Goal: Check status: Check status

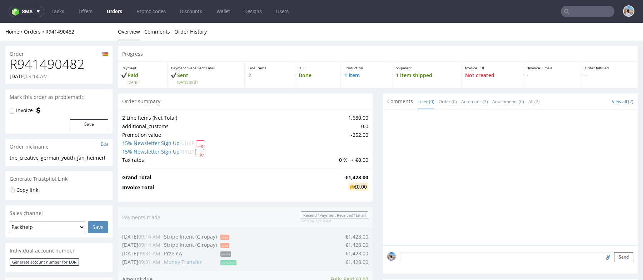
click at [61, 62] on h1 "R941490482" at bounding box center [59, 64] width 99 height 14
copy h1 "R941490482"
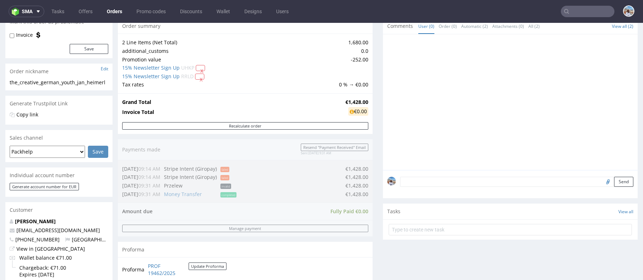
scroll to position [72, 0]
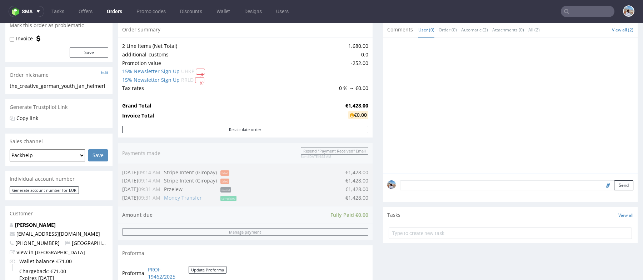
drag, startPoint x: 341, startPoint y: 107, endPoint x: 362, endPoint y: 107, distance: 20.7
click at [362, 107] on strong "€1,428.00" at bounding box center [357, 105] width 23 height 7
drag, startPoint x: 343, startPoint y: 105, endPoint x: 366, endPoint y: 103, distance: 22.9
click at [366, 103] on div "Grand Total €1,428.00 Invoice Total €0.00" at bounding box center [245, 111] width 255 height 29
copy tbody "Grand Total €"
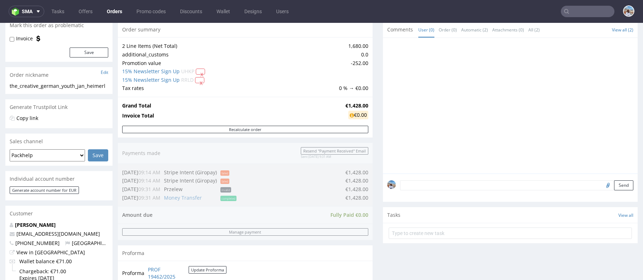
click at [362, 104] on strong "€1,428.00" at bounding box center [357, 105] width 23 height 7
copy strong "1,428.00"
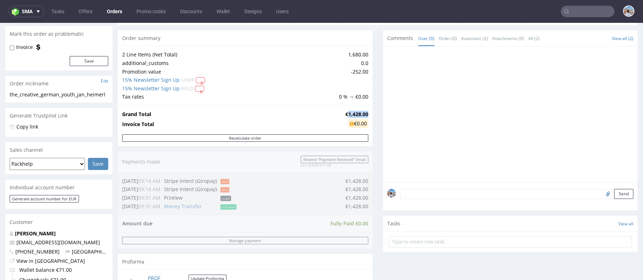
scroll to position [63, 0]
drag, startPoint x: 345, startPoint y: 55, endPoint x: 369, endPoint y: 55, distance: 24.0
click at [369, 55] on div "2 Line Items (Net Total) 1,680.00 additional_customs 0.0 Promotion value -252.0…" at bounding box center [245, 76] width 255 height 60
click at [357, 55] on td "1,680.00" at bounding box center [352, 55] width 31 height 9
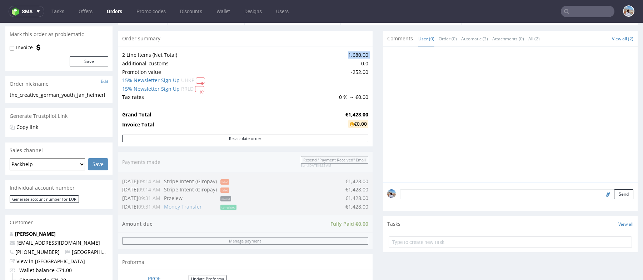
click at [357, 55] on td "1,680.00" at bounding box center [352, 55] width 31 height 9
copy td "1,680.00"
drag, startPoint x: 350, startPoint y: 70, endPoint x: 356, endPoint y: 70, distance: 5.7
click at [356, 70] on td "-252.00" at bounding box center [352, 72] width 31 height 9
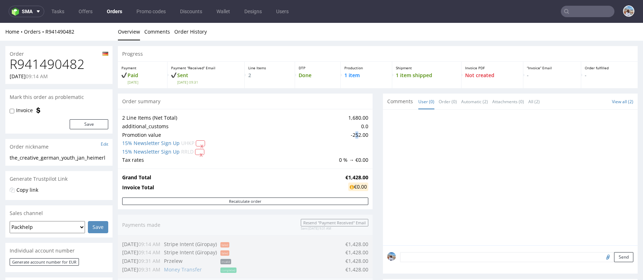
scroll to position [0, 0]
click at [166, 29] on link "Comments" at bounding box center [157, 32] width 26 height 18
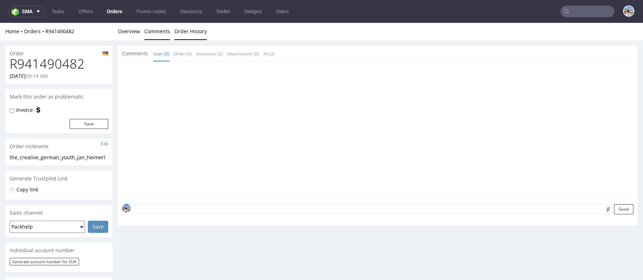
click at [191, 30] on link "Order History" at bounding box center [190, 32] width 33 height 18
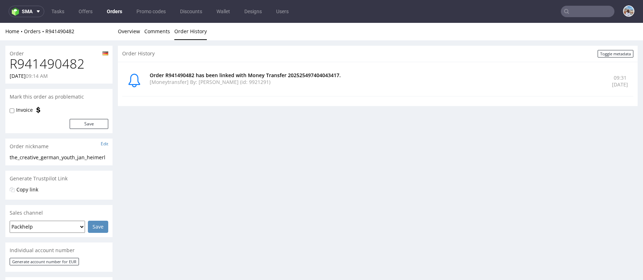
click at [142, 31] on li "Overview" at bounding box center [131, 31] width 26 height 7
click at [135, 31] on link "Overview" at bounding box center [129, 32] width 22 height 18
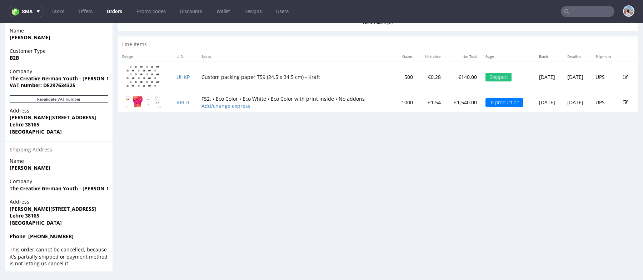
scroll to position [2, 0]
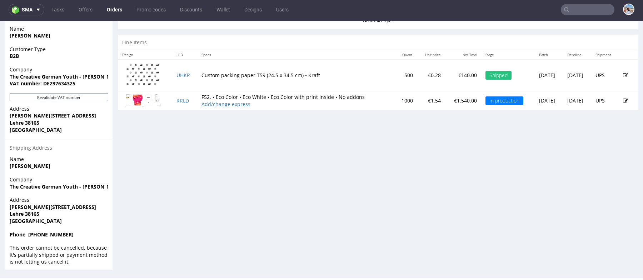
click at [623, 74] on icon at bounding box center [625, 75] width 5 height 5
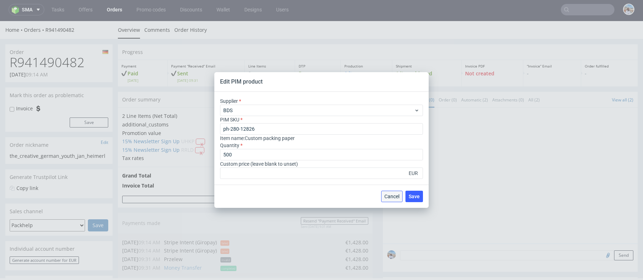
click at [391, 197] on span "Cancel" at bounding box center [392, 196] width 15 height 5
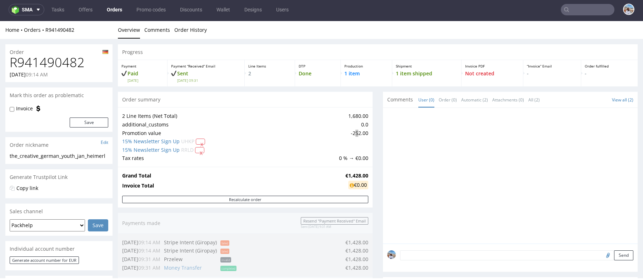
scroll to position [314, 0]
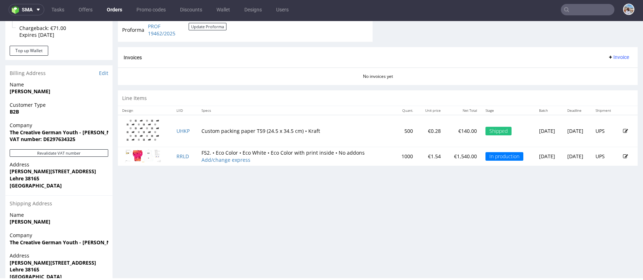
click at [623, 154] on icon at bounding box center [625, 156] width 5 height 5
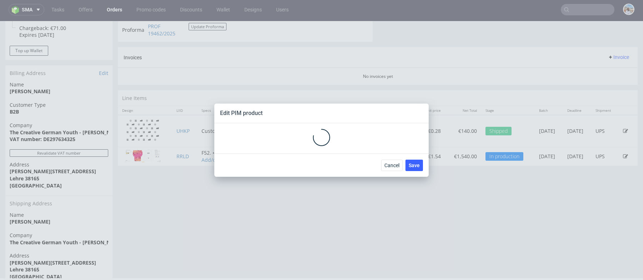
scroll to position [0, 0]
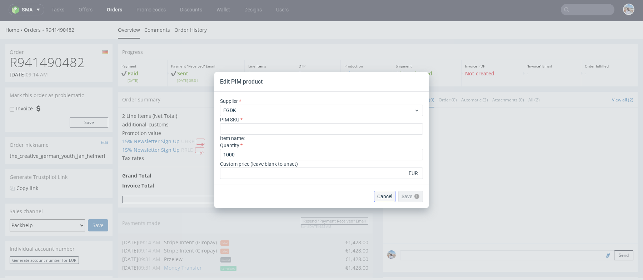
drag, startPoint x: 383, startPoint y: 199, endPoint x: 383, endPoint y: 182, distance: 17.2
click at [383, 199] on span "Cancel" at bounding box center [385, 196] width 15 height 5
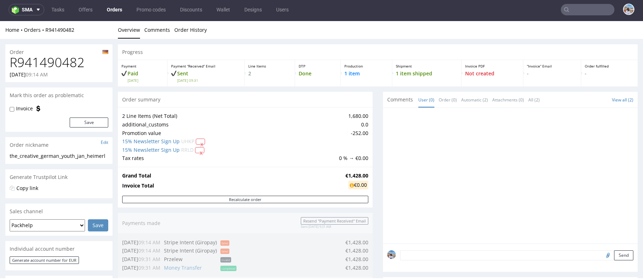
click at [61, 60] on h1 "R941490482" at bounding box center [59, 62] width 99 height 14
click at [65, 30] on link "R941490482" at bounding box center [59, 29] width 29 height 7
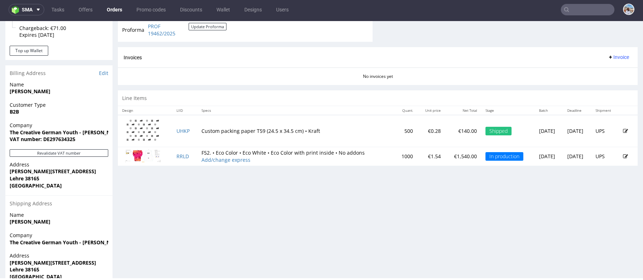
scroll to position [369, 0]
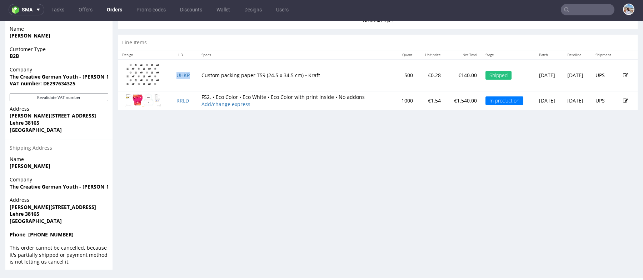
click at [179, 68] on td "UHKP" at bounding box center [184, 75] width 25 height 32
click at [181, 79] on td "UHKP" at bounding box center [184, 75] width 25 height 32
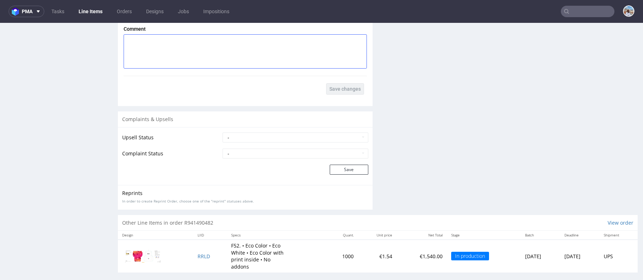
scroll to position [953, 0]
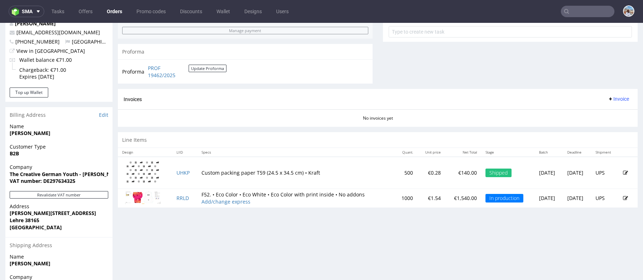
scroll to position [294, 0]
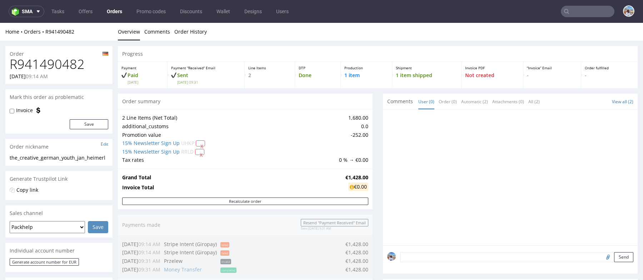
scroll to position [278, 0]
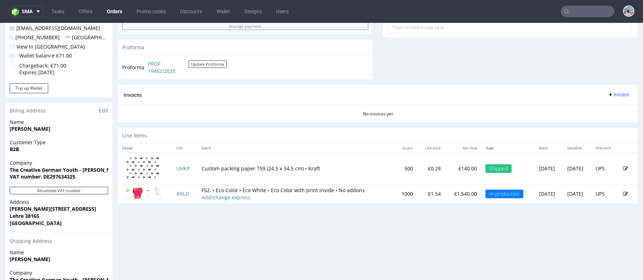
click at [623, 167] on icon at bounding box center [625, 168] width 5 height 5
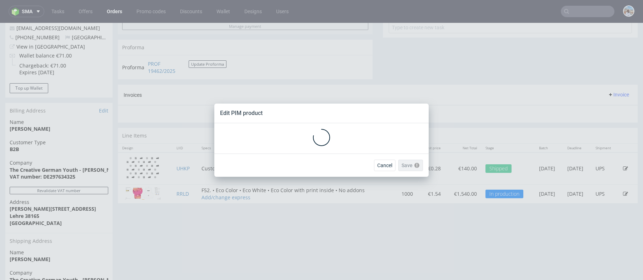
scroll to position [0, 0]
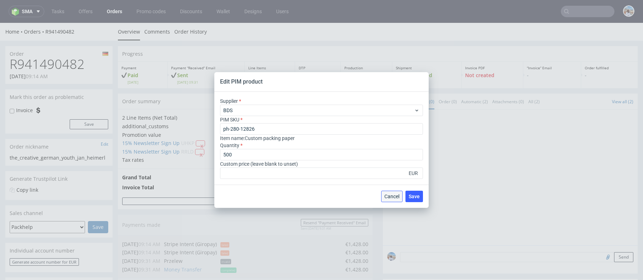
click at [390, 194] on span "Cancel" at bounding box center [392, 196] width 15 height 5
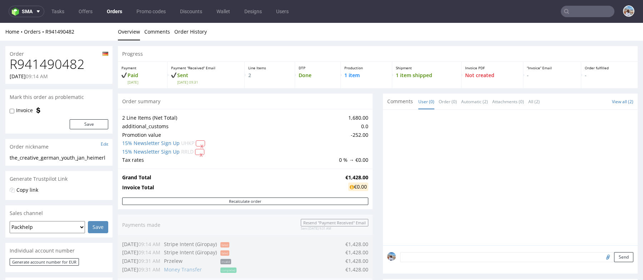
scroll to position [230, 0]
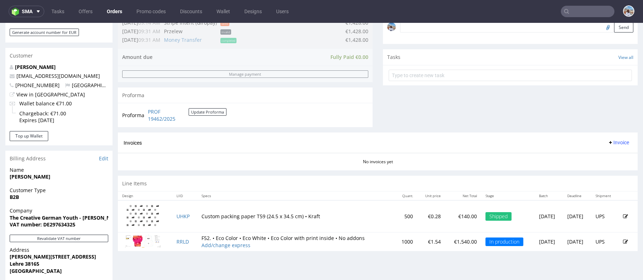
click at [373, 245] on td "F52. • Eco Color • Eco White • Eco Color with print inside • No addons Add/chan…" at bounding box center [295, 242] width 197 height 19
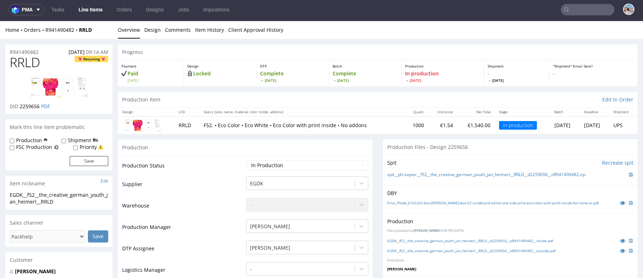
click at [458, 124] on td "€1,540.00" at bounding box center [477, 125] width 38 height 17
click at [409, 81] on span "Thu 2 Oct" at bounding box center [442, 80] width 75 height 5
click at [151, 30] on link "Design" at bounding box center [152, 30] width 16 height 18
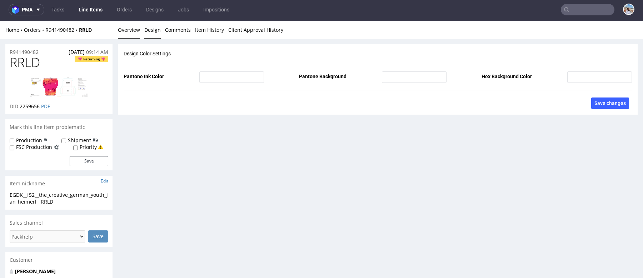
click at [136, 31] on link "Overview" at bounding box center [129, 30] width 22 height 18
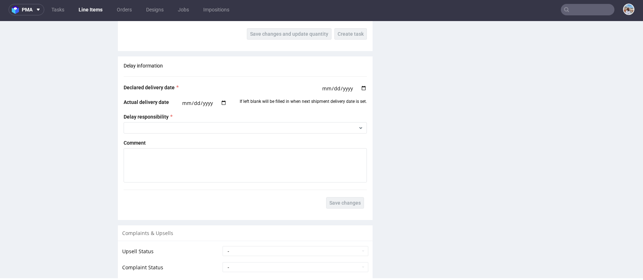
scroll to position [1001, 0]
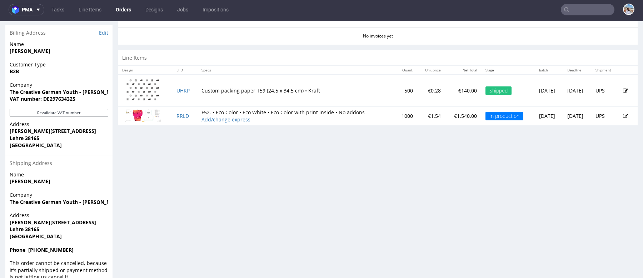
scroll to position [369, 0]
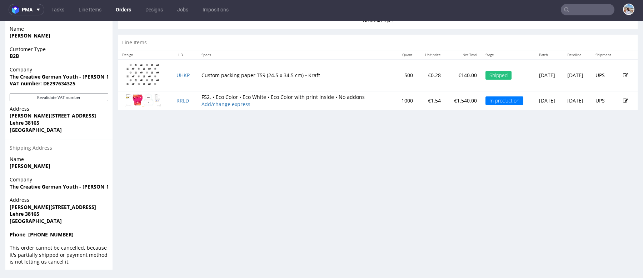
click at [418, 75] on td "€0.28" at bounding box center [432, 75] width 28 height 32
click at [423, 75] on td "€0.28" at bounding box center [432, 75] width 28 height 32
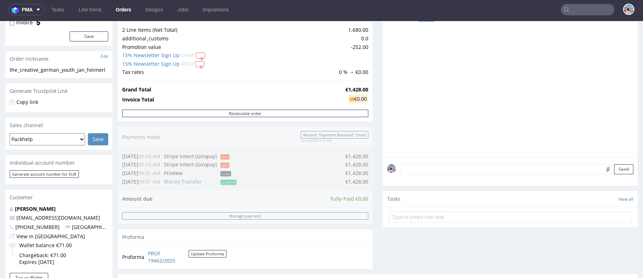
scroll to position [87, 0]
drag, startPoint x: 345, startPoint y: 90, endPoint x: 366, endPoint y: 89, distance: 21.9
click at [366, 89] on div "Grand Total €1,428.00 Invoice Total €0.00" at bounding box center [245, 94] width 255 height 29
drag, startPoint x: 342, startPoint y: 89, endPoint x: 364, endPoint y: 89, distance: 22.2
click at [375, 89] on div "Progress Payment Paid Fri 12 Sep Payment “Received” Email Sent Fri 12 Sep 09:31…" at bounding box center [378, 177] width 520 height 441
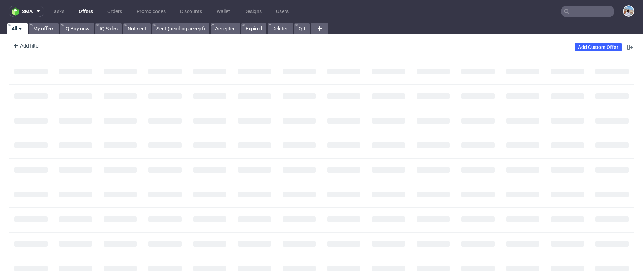
click at [581, 6] on div at bounding box center [588, 11] width 54 height 11
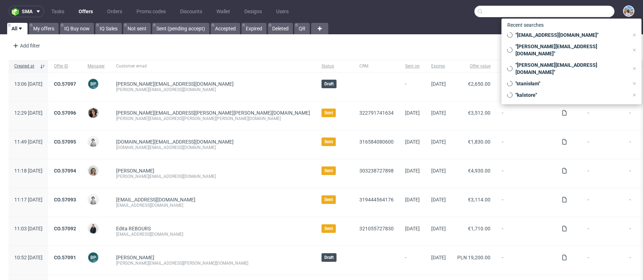
click at [581, 7] on input "text" at bounding box center [545, 11] width 140 height 11
paste input "R463565662"
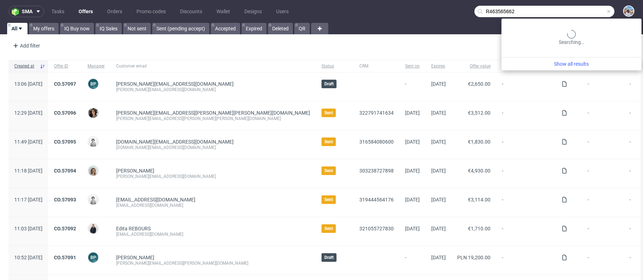
type input "R463565662"
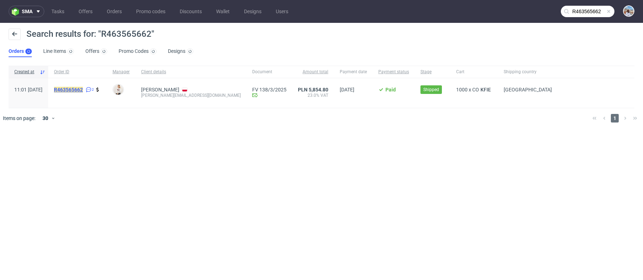
click at [83, 88] on mark "R463565662" at bounding box center [68, 90] width 29 height 6
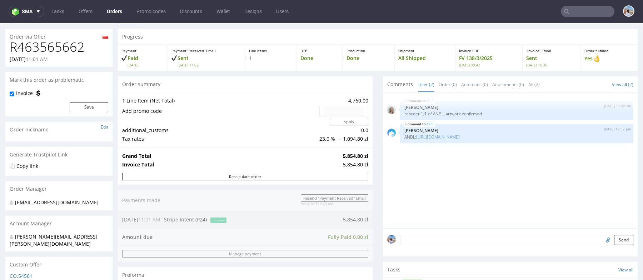
scroll to position [18, 0]
click at [578, 18] on nav "sma Tasks Offers Orders Promo codes Discounts Wallet Designs Users" at bounding box center [321, 11] width 643 height 23
click at [578, 16] on input "text" at bounding box center [588, 11] width 54 height 11
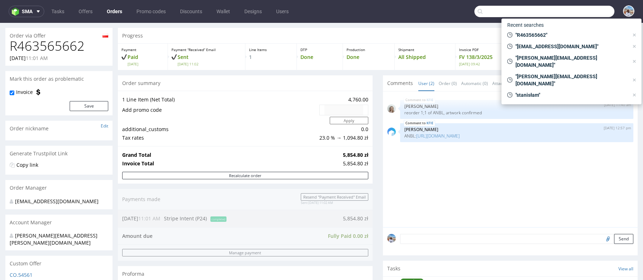
paste input "R017424488"
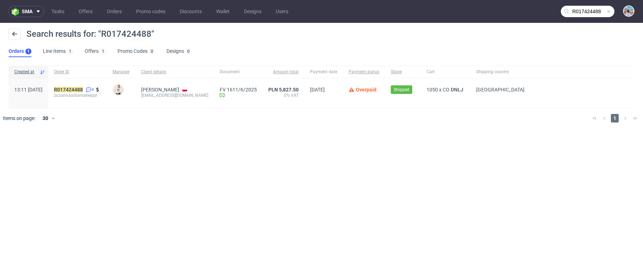
click at [587, 11] on input "R017424488" at bounding box center [588, 11] width 54 height 11
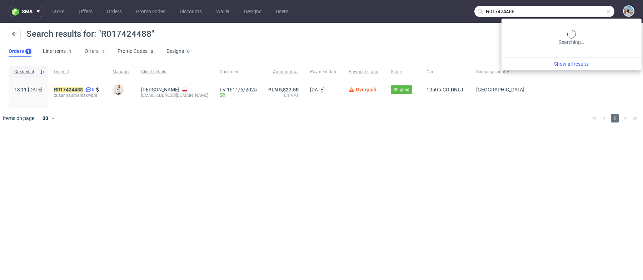
click at [587, 11] on input "R017424488" at bounding box center [545, 11] width 140 height 11
paste input "329614807"
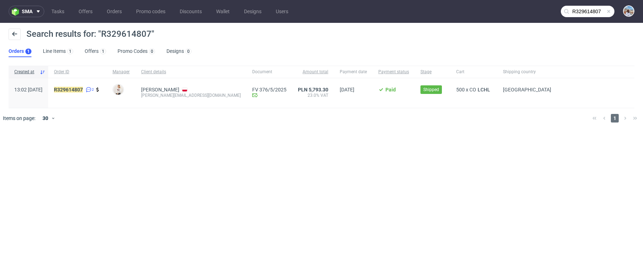
click at [592, 10] on input "R329614807" at bounding box center [588, 11] width 54 height 11
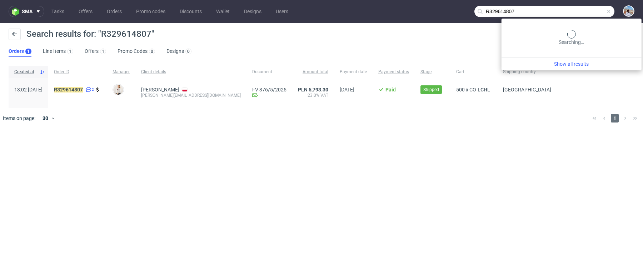
click at [592, 10] on input "R329614807" at bounding box center [545, 11] width 140 height 11
paste input "837395668"
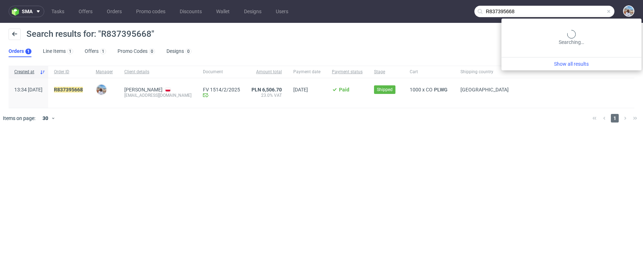
click at [577, 16] on input "R837395668" at bounding box center [545, 11] width 140 height 11
paste input "053490744"
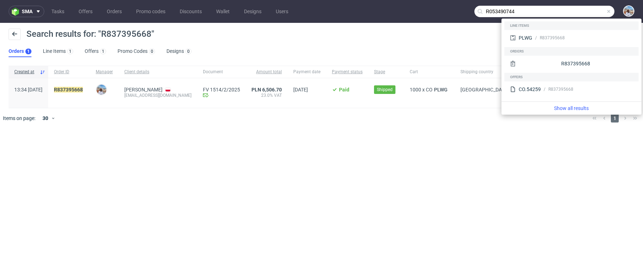
type input "R053490744"
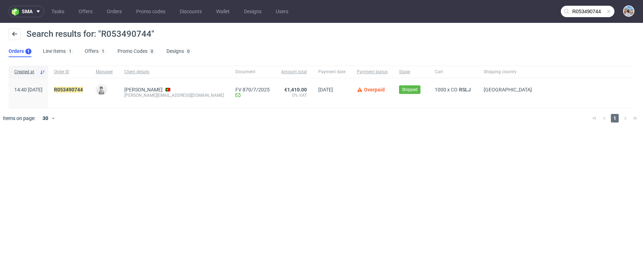
click at [87, 84] on div "R053490744" at bounding box center [69, 93] width 42 height 30
click at [83, 87] on mark "R053490744" at bounding box center [68, 90] width 29 height 6
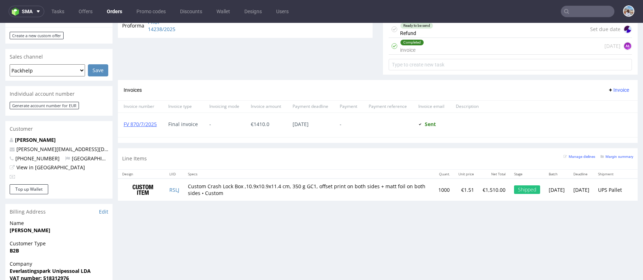
scroll to position [380, 0]
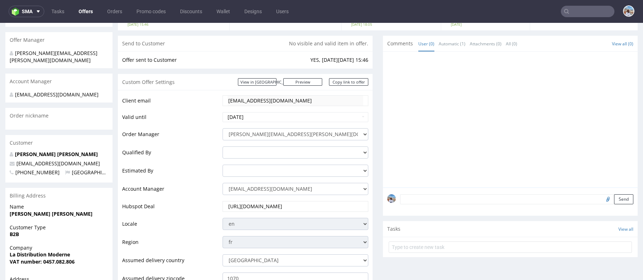
scroll to position [159, 0]
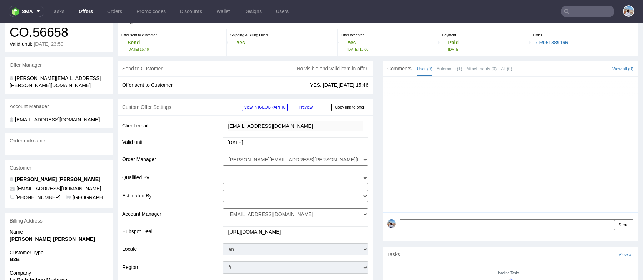
scroll to position [73, 0]
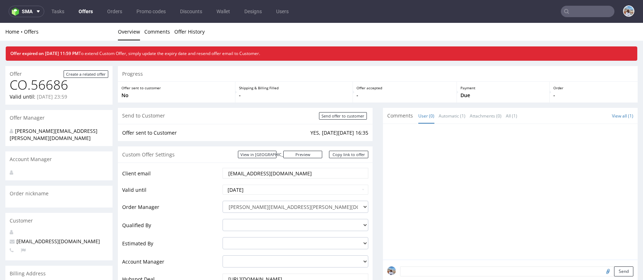
click at [247, 169] on input "mahkassiad@gmail.com" at bounding box center [296, 173] width 136 height 10
click at [576, 18] on nav "sma Tasks Offers Orders Promo codes Discounts Wallet Designs Users" at bounding box center [321, 11] width 643 height 23
click at [569, 12] on input "text" at bounding box center [588, 11] width 54 height 11
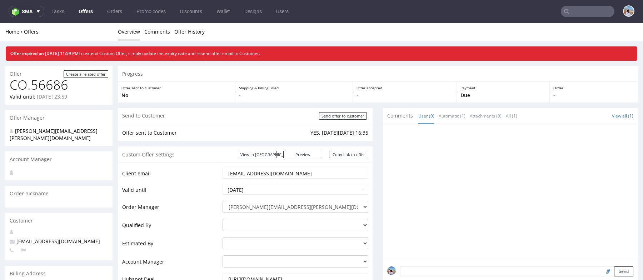
paste input "mahkassiad@gmail.com"
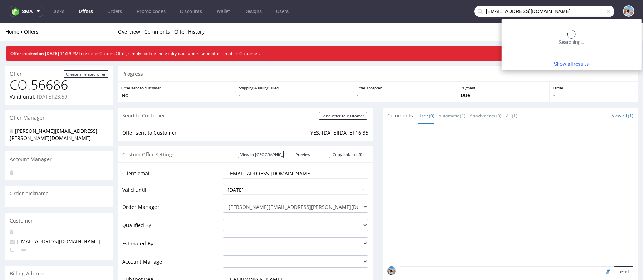
type input "mahkassiad@gmail.com"
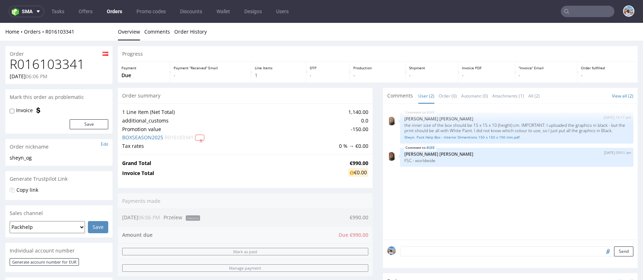
click at [57, 61] on h1 "R016103341" at bounding box center [59, 64] width 99 height 14
copy h1 "R016103341"
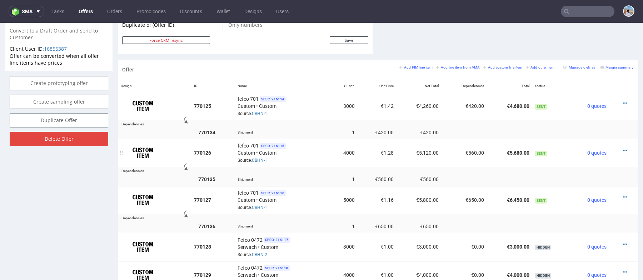
scroll to position [392, 0]
